Goal: Complete application form

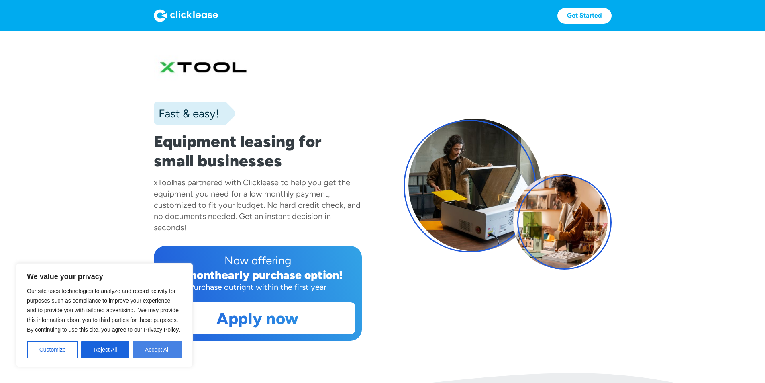
click at [153, 352] on button "Accept All" at bounding box center [157, 350] width 49 height 18
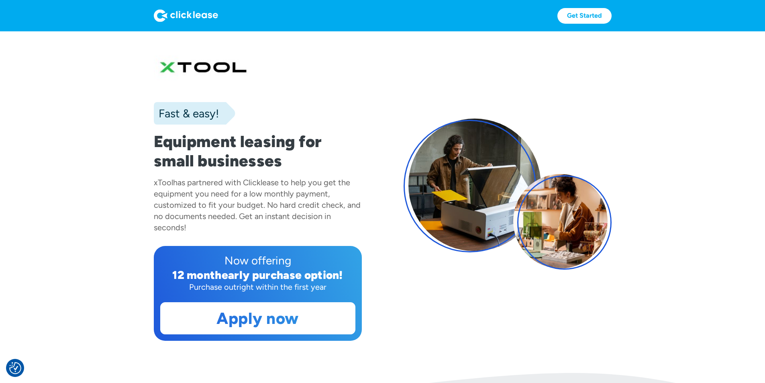
scroll to position [93, 0]
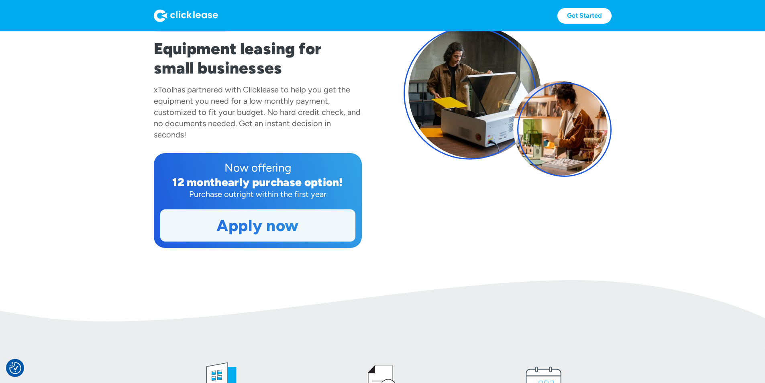
click at [249, 241] on link "Apply now" at bounding box center [258, 225] width 194 height 31
